Goal: Information Seeking & Learning: Learn about a topic

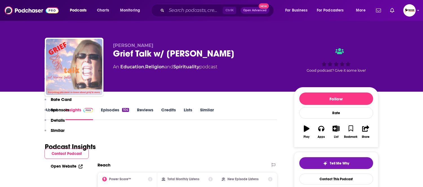
scroll to position [409, 0]
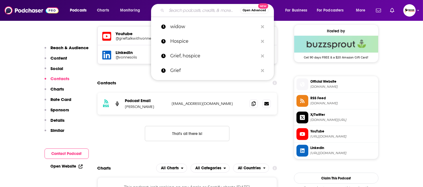
click at [185, 10] on input "Search podcasts, credits, & more..." at bounding box center [204, 10] width 74 height 9
paste input "holistic health"
type input "holistic health"
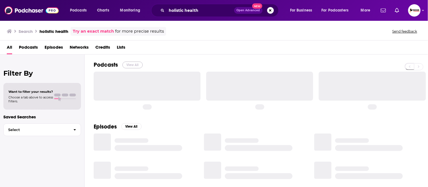
click at [131, 65] on button "View All" at bounding box center [132, 65] width 20 height 7
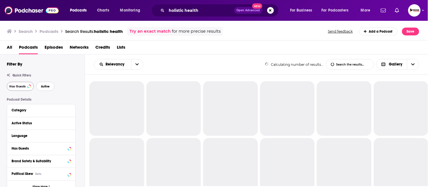
click at [47, 87] on span "Active" at bounding box center [45, 86] width 9 height 3
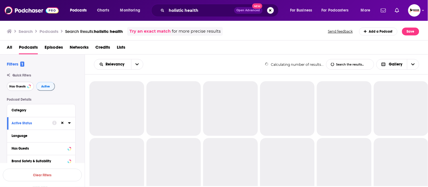
click at [14, 87] on span "Has Guests" at bounding box center [17, 86] width 16 height 3
click at [47, 86] on span "Active" at bounding box center [46, 86] width 9 height 3
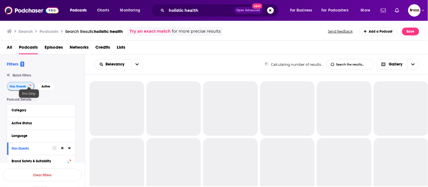
click at [20, 87] on span "Has Guests" at bounding box center [18, 86] width 16 height 3
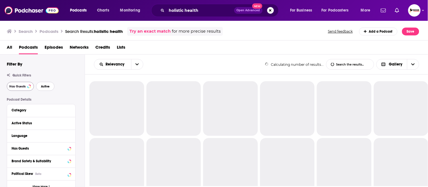
click at [38, 88] on button "Active" at bounding box center [45, 86] width 18 height 9
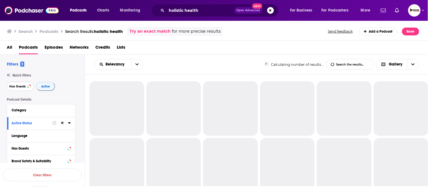
click at [16, 88] on span "Has Guests" at bounding box center [17, 86] width 16 height 3
click at [42, 88] on span "Active" at bounding box center [46, 86] width 9 height 3
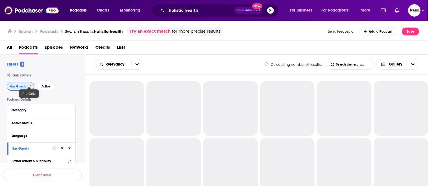
click at [18, 88] on span "Has Guests" at bounding box center [18, 86] width 16 height 3
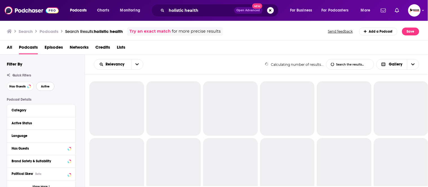
click at [40, 88] on button "Active" at bounding box center [45, 86] width 18 height 9
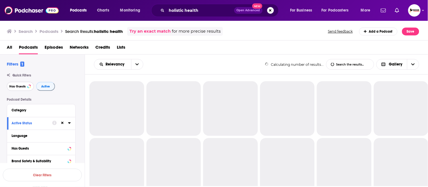
click at [18, 88] on span "Has Guests" at bounding box center [17, 86] width 16 height 3
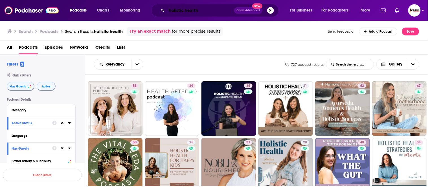
click at [208, 10] on input "holistic health" at bounding box center [200, 10] width 67 height 9
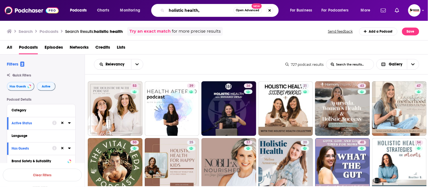
paste input "nutrition"
type input "holistic health, nutrition"
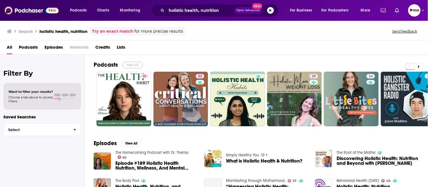
click at [132, 64] on button "View All" at bounding box center [132, 65] width 20 height 7
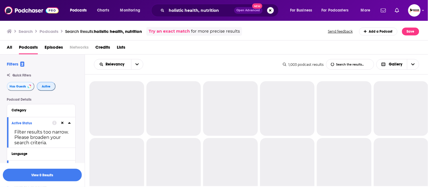
click at [51, 87] on button "Active" at bounding box center [46, 86] width 19 height 9
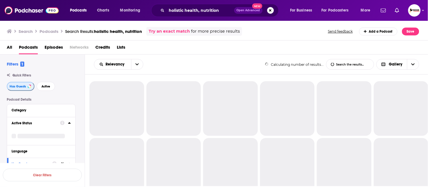
click at [12, 87] on span "Has Guests" at bounding box center [18, 86] width 16 height 3
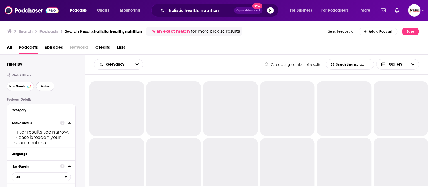
click at [45, 88] on span "Active" at bounding box center [45, 86] width 9 height 3
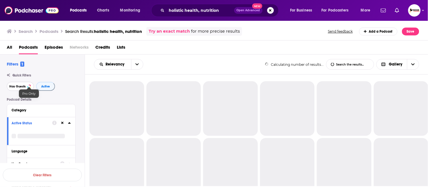
click at [20, 87] on span "Has Guests" at bounding box center [17, 86] width 16 height 3
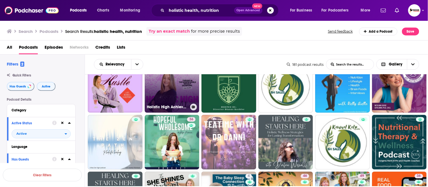
scroll to position [31, 0]
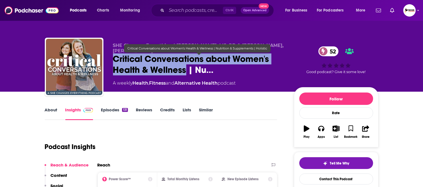
drag, startPoint x: 186, startPoint y: 73, endPoint x: 112, endPoint y: 63, distance: 75.3
click at [112, 63] on div "SHE Changes Everything | [PERSON_NAME], MS, RD & [PERSON_NAME], C-IAYT Critical…" at bounding box center [212, 68] width 334 height 61
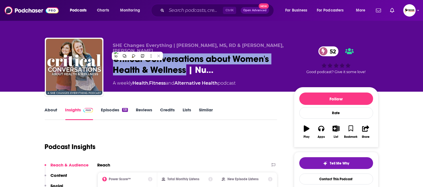
copy h2 "Critical Conversations about Women's Health & Wellness"
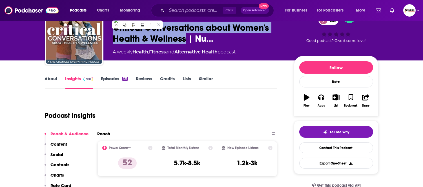
click at [60, 168] on button "Contacts" at bounding box center [57, 167] width 25 height 10
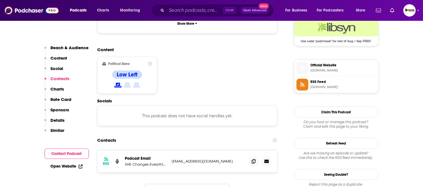
scroll to position [454, 0]
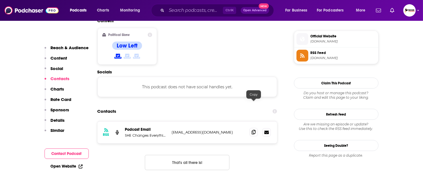
click at [253, 130] on icon at bounding box center [254, 132] width 4 height 5
click at [76, 47] on p "Reach & Audience" at bounding box center [70, 47] width 38 height 5
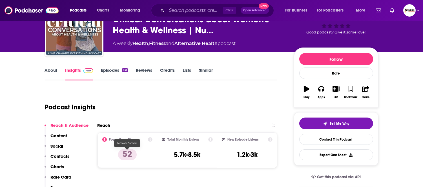
scroll to position [0, 0]
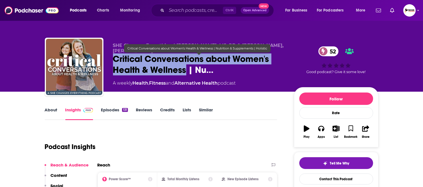
drag, startPoint x: 112, startPoint y: 63, endPoint x: 186, endPoint y: 72, distance: 75.3
click at [186, 72] on div "SHE Changes Everything | Jennifer Klotz, MS, RD & Heather Young, C-IAYT Critica…" at bounding box center [212, 68] width 334 height 61
copy h2 "Critical Conversations about Women's Health & Wellness"
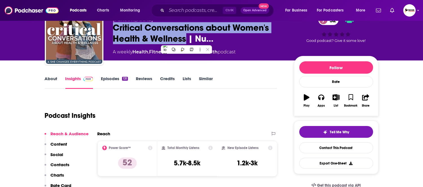
drag, startPoint x: 59, startPoint y: 167, endPoint x: 66, endPoint y: 164, distance: 7.2
click at [59, 167] on p "Contacts" at bounding box center [60, 164] width 19 height 5
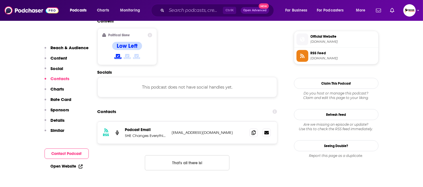
scroll to position [454, 0]
drag, startPoint x: 251, startPoint y: 105, endPoint x: 250, endPoint y: 111, distance: 6.8
click at [252, 129] on span at bounding box center [254, 133] width 8 height 8
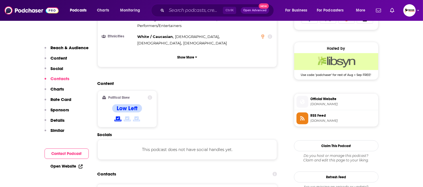
click at [77, 47] on p "Reach & Audience" at bounding box center [70, 47] width 38 height 5
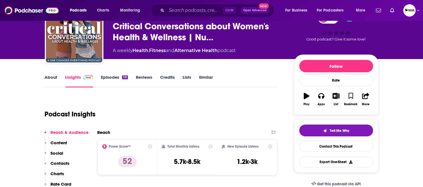
scroll to position [0, 0]
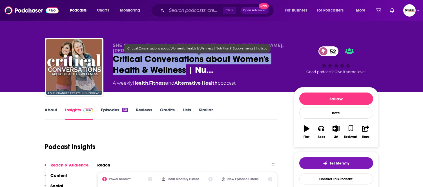
drag, startPoint x: 186, startPoint y: 72, endPoint x: 109, endPoint y: 62, distance: 77.6
click at [109, 62] on div "SHE Changes Everything | Jennifer Klotz, MS, RD & Heather Young, C-IAYT Critica…" at bounding box center [212, 68] width 334 height 61
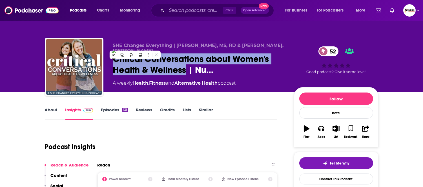
copy h2 "Critical Conversations about Women's Health & Wellness"
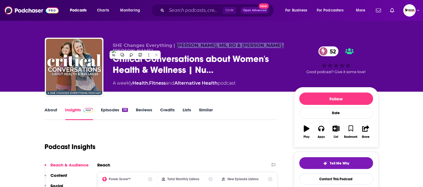
drag, startPoint x: 176, startPoint y: 40, endPoint x: 268, endPoint y: 42, distance: 91.4
click at [268, 42] on div "SHE Changes Everything | Jennifer Klotz, MS, RD & Heather Young, C-IAYT Critica…" at bounding box center [212, 68] width 334 height 61
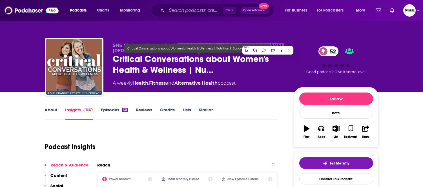
copy span "Jennifer Klotz, MS, RD & Heather Young"
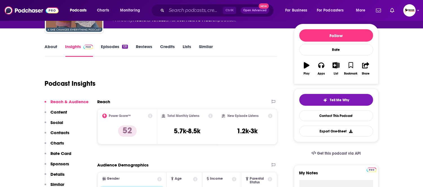
scroll to position [125, 0]
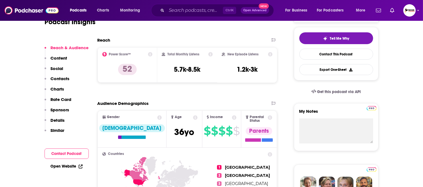
click at [59, 167] on link "Open Website" at bounding box center [67, 166] width 32 height 5
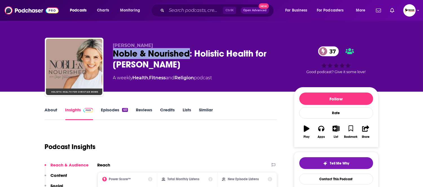
drag, startPoint x: 112, startPoint y: 57, endPoint x: 190, endPoint y: 56, distance: 77.8
click at [190, 56] on div "Chaselynn Williams Noble & Nourished: Holistic Health for Christian Moms 37 A w…" at bounding box center [212, 68] width 334 height 61
copy h2 "Noble & Nourished"
drag, startPoint x: 165, startPoint y: 43, endPoint x: 113, endPoint y: 44, distance: 52.7
click at [113, 44] on p "Chaselynn Williams" at bounding box center [199, 45] width 172 height 5
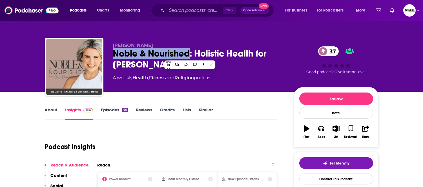
copy span "Chaselynn Williams"
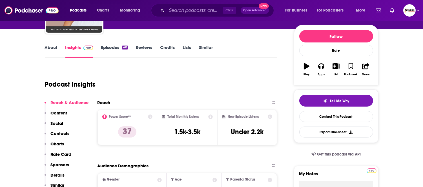
scroll to position [94, 0]
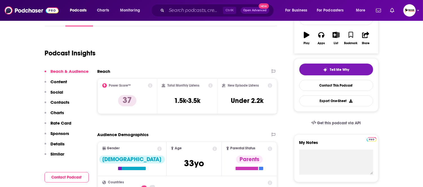
drag, startPoint x: 58, startPoint y: 102, endPoint x: 66, endPoint y: 105, distance: 8.0
click at [58, 102] on p "Contacts" at bounding box center [60, 102] width 19 height 5
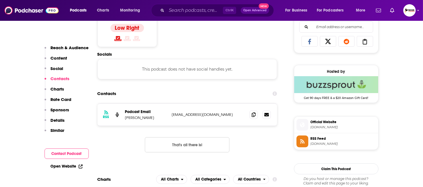
scroll to position [379, 0]
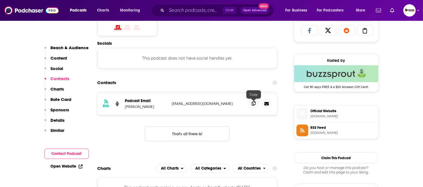
click at [254, 105] on icon at bounding box center [254, 103] width 4 height 5
click at [62, 166] on link "Open Website" at bounding box center [67, 166] width 32 height 5
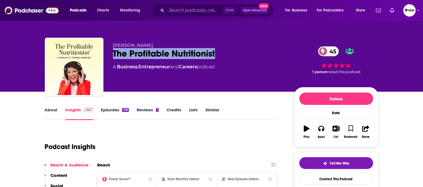
drag, startPoint x: 229, startPoint y: 57, endPoint x: 114, endPoint y: 58, distance: 115.3
click at [114, 58] on div "The Profitable Nutritionist 45" at bounding box center [199, 53] width 172 height 11
copy h2 "The Profitable Nutritionist"
drag, startPoint x: 160, startPoint y: 44, endPoint x: 113, endPoint y: 45, distance: 46.3
click at [113, 45] on p "Andrea Nordling" at bounding box center [199, 45] width 172 height 5
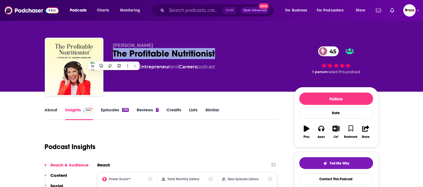
copy span "Andrea Nordling"
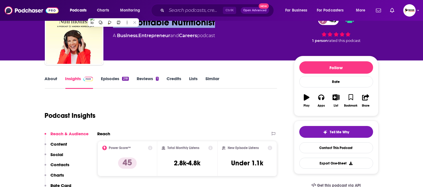
click at [64, 164] on p "Contacts" at bounding box center [60, 164] width 19 height 5
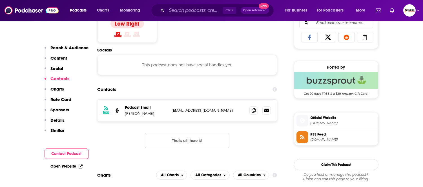
scroll to position [379, 0]
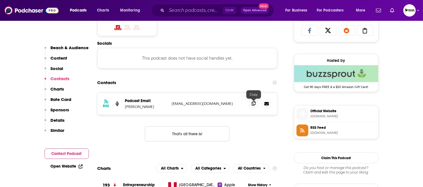
click at [255, 105] on icon at bounding box center [254, 103] width 4 height 5
click at [63, 167] on link "Open Website" at bounding box center [67, 166] width 32 height 5
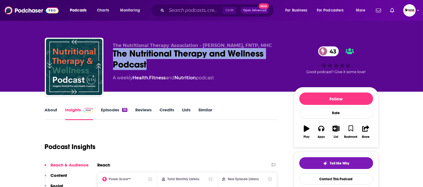
drag, startPoint x: 139, startPoint y: 63, endPoint x: 112, endPoint y: 53, distance: 28.9
click at [112, 53] on div "The Nutritional Therapy Association - [PERSON_NAME], FNTP, MHC The Nutritional …" at bounding box center [212, 68] width 334 height 61
copy h2 "The Nutritional Therapy and Wellness Podcast"
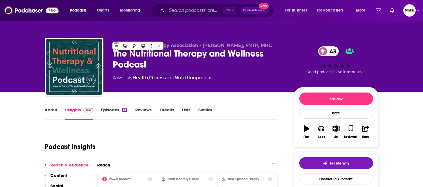
click at [204, 34] on div "The Nutritional Therapy Association - [PERSON_NAME], FNTP, MHC The Nutritional …" at bounding box center [212, 61] width 342 height 61
drag, startPoint x: 202, startPoint y: 35, endPoint x: 227, endPoint y: 45, distance: 26.9
click at [227, 45] on div "The Nutritional Therapy Association - [PERSON_NAME], FNTP, MHC The Nutritional …" at bounding box center [212, 61] width 342 height 61
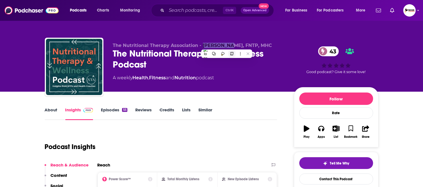
copy span "[PERSON_NAME]"
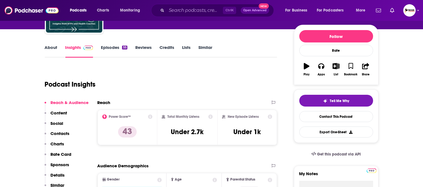
click at [64, 132] on p "Contacts" at bounding box center [60, 133] width 19 height 5
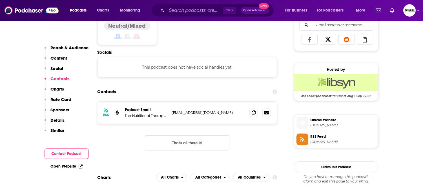
scroll to position [379, 0]
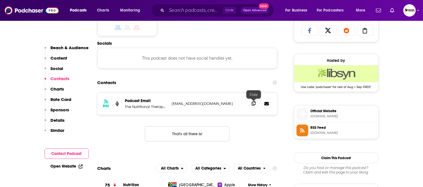
click at [254, 105] on icon at bounding box center [254, 103] width 4 height 5
click at [68, 166] on link "Open Website" at bounding box center [67, 166] width 32 height 5
click at [66, 167] on link "Open Website" at bounding box center [67, 166] width 32 height 5
